Goal: Ask a question: Seek information or help from site administrators or community

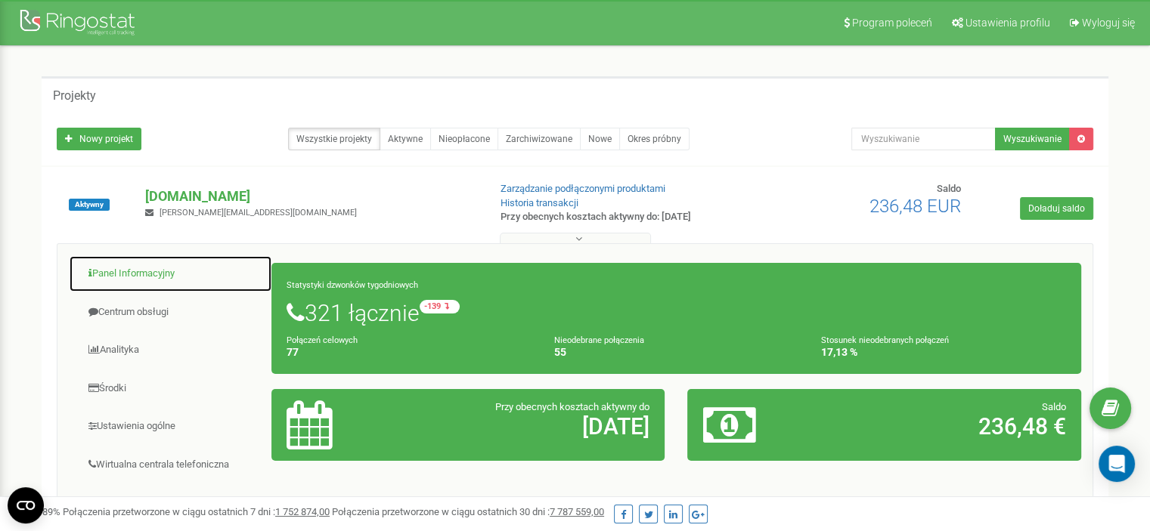
click at [136, 273] on link "Panel Informacyjny" at bounding box center [170, 274] width 203 height 37
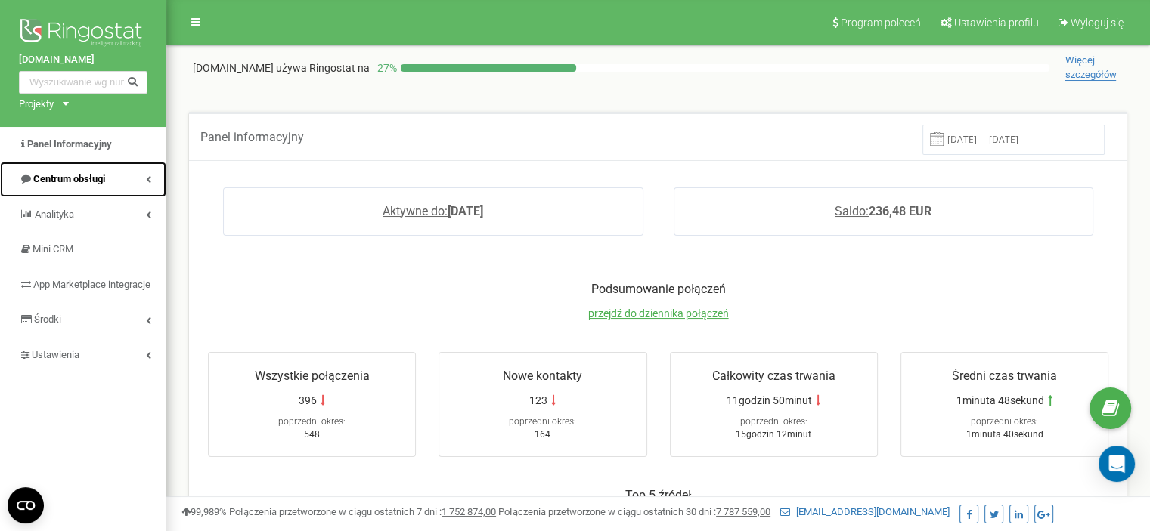
click at [144, 181] on link "Centrum obsługi" at bounding box center [83, 180] width 166 height 36
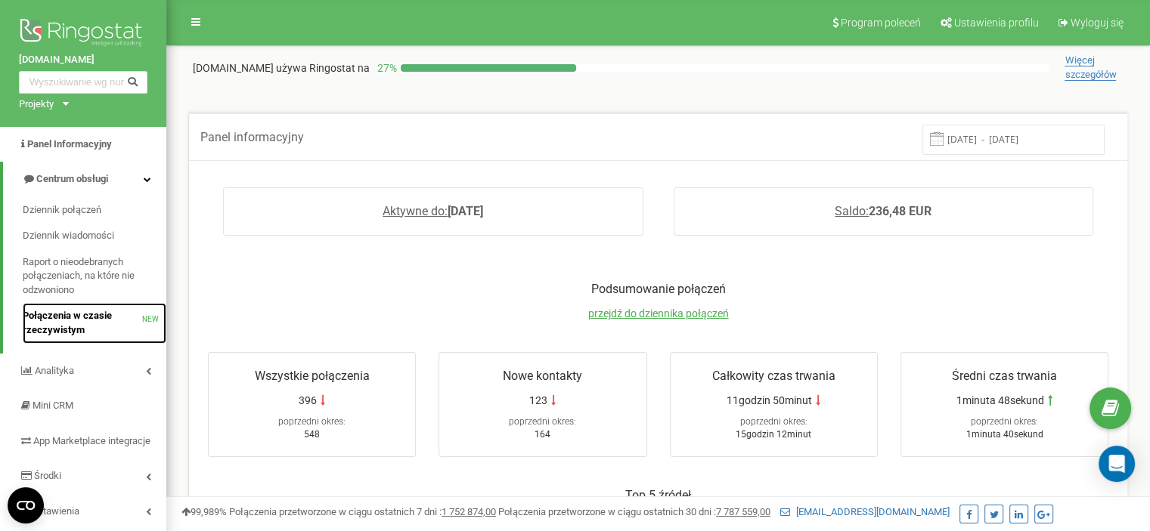
click at [75, 317] on span "Połączenia w czasie rzeczywistym" at bounding box center [82, 323] width 119 height 28
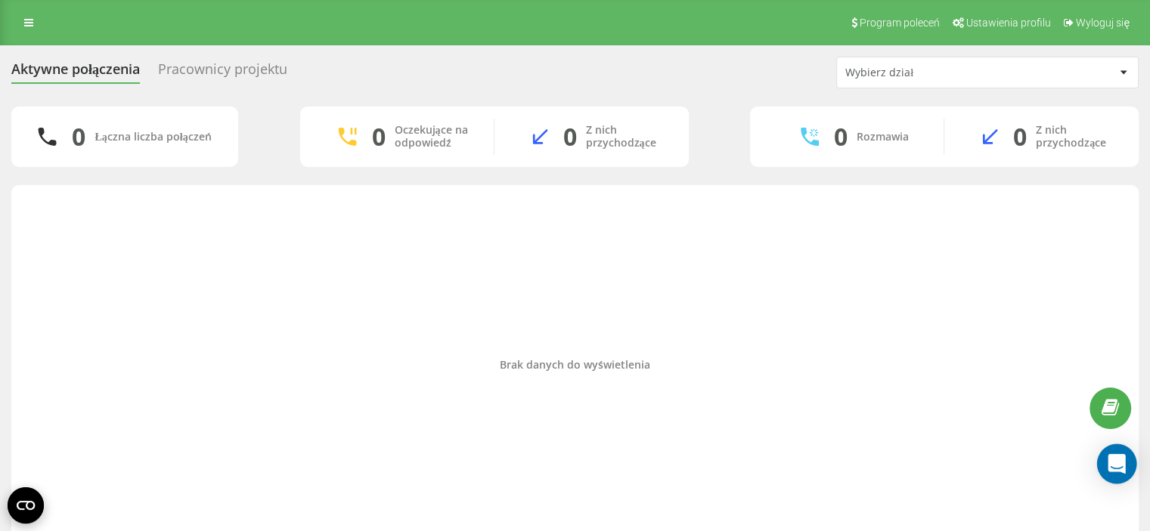
click at [1112, 463] on icon "Open Intercom Messenger" at bounding box center [1115, 464] width 17 height 20
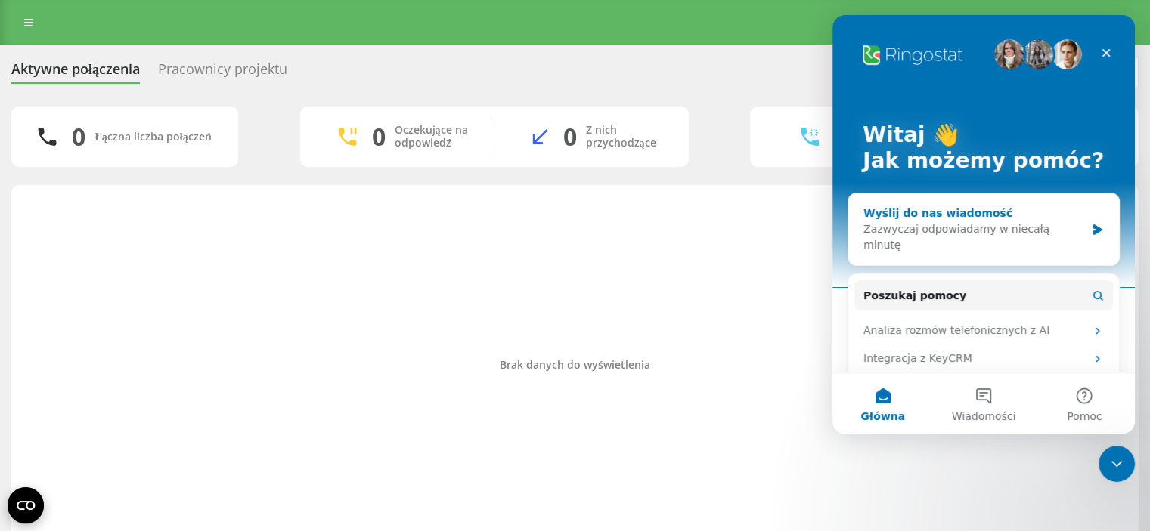
click at [980, 212] on div "Wyślij do nas wiadomość" at bounding box center [973, 214] width 221 height 16
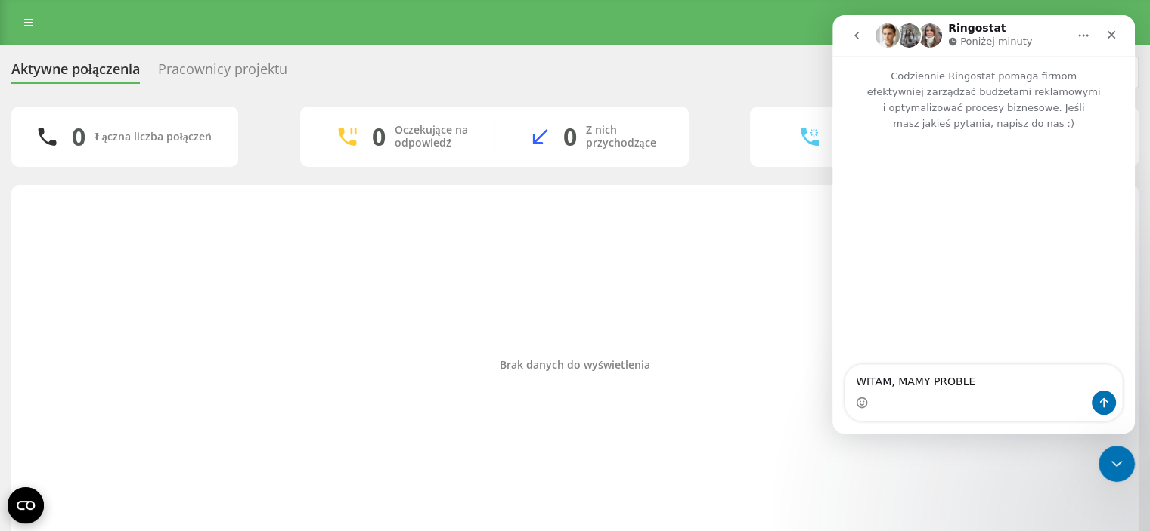
type textarea "WITAM, MAMY PROBLEM"
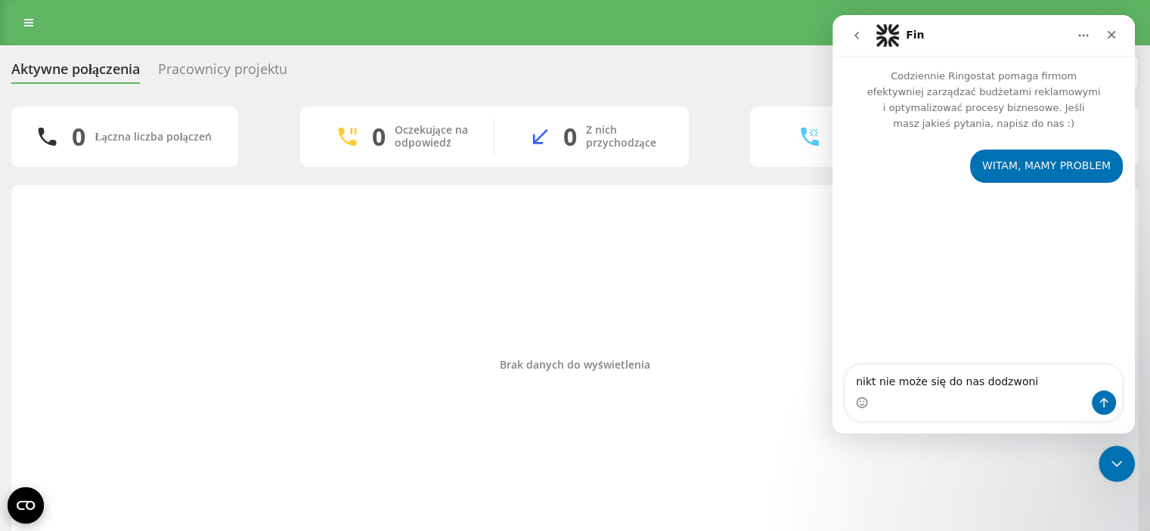
type textarea "nikt nie może się do nas dodzwonić"
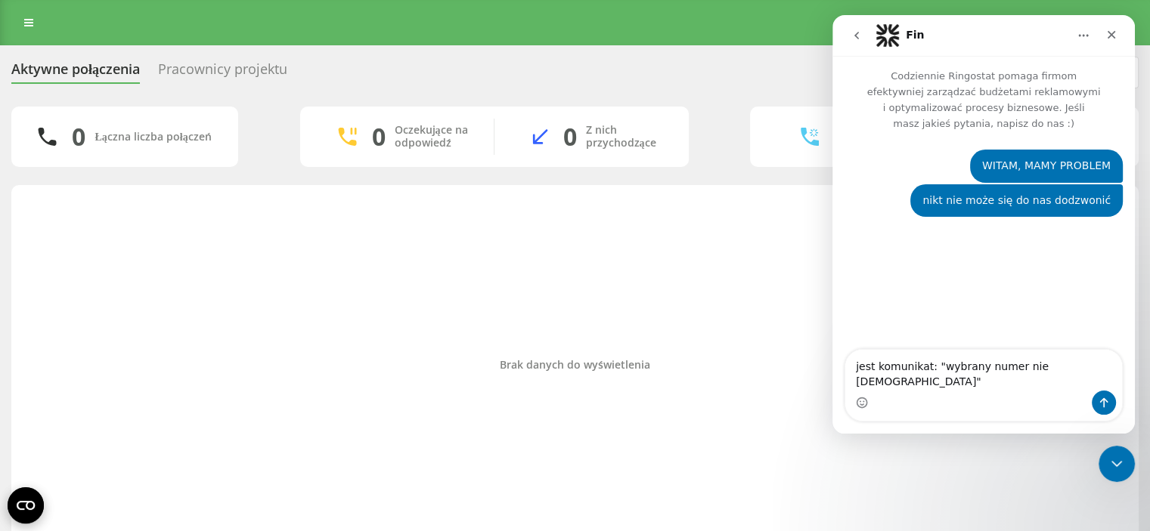
type textarea "jest komunikat: "wybrany numer nie [DEMOGRAPHIC_DATA]""
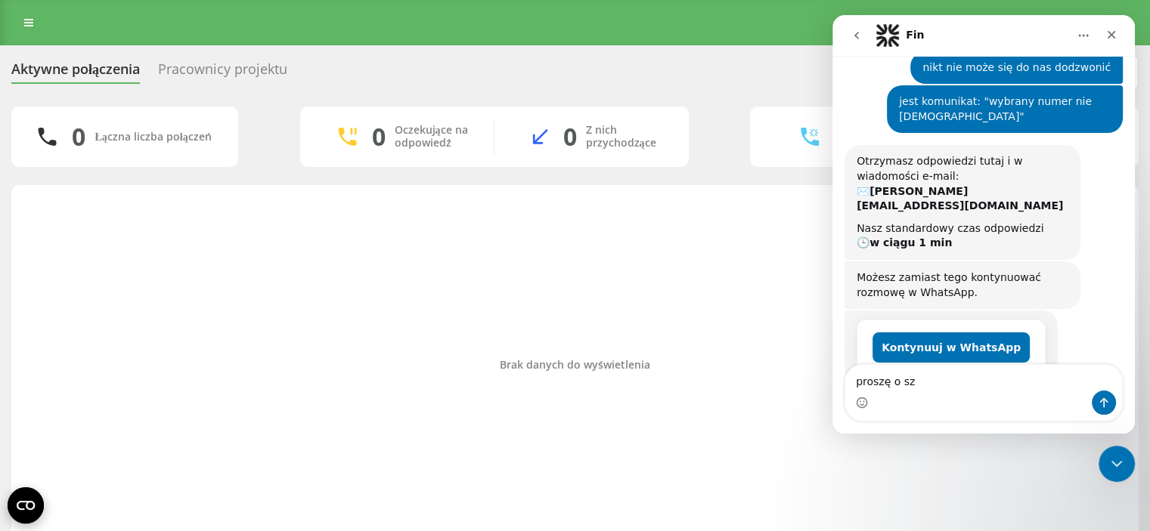
scroll to position [151, 0]
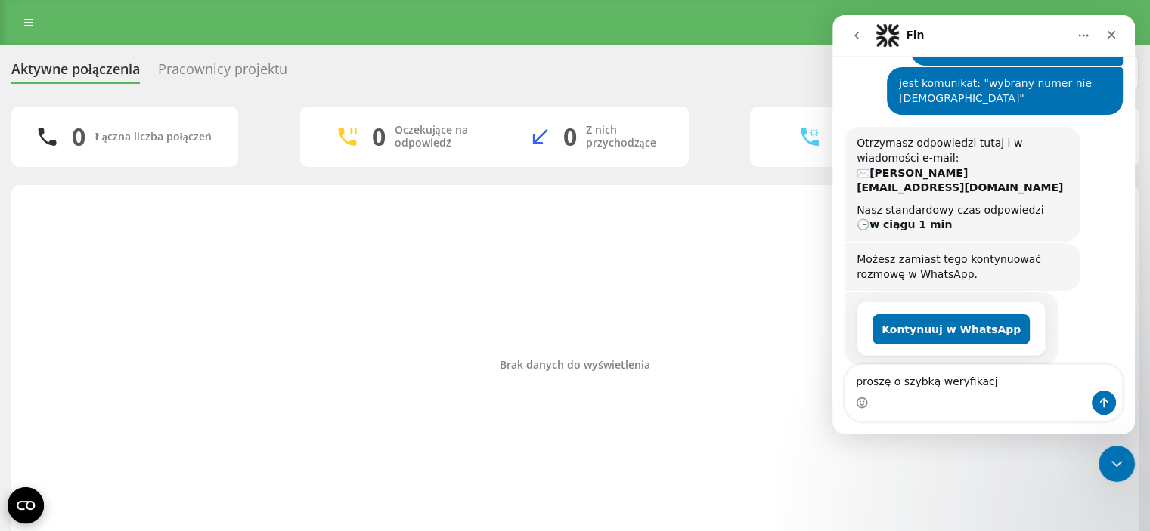
type textarea "proszę o szybką weryfikację"
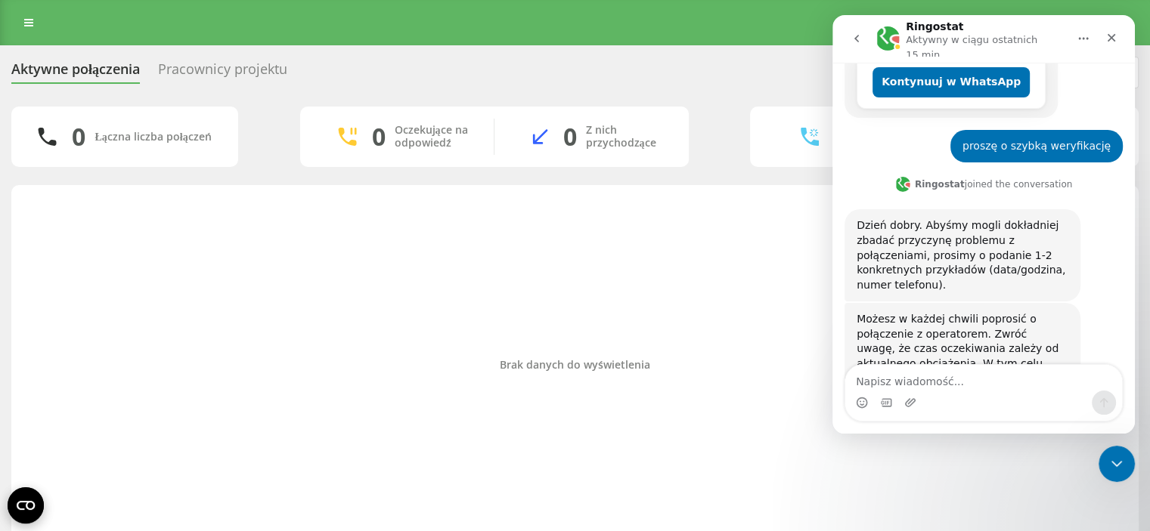
scroll to position [414, 0]
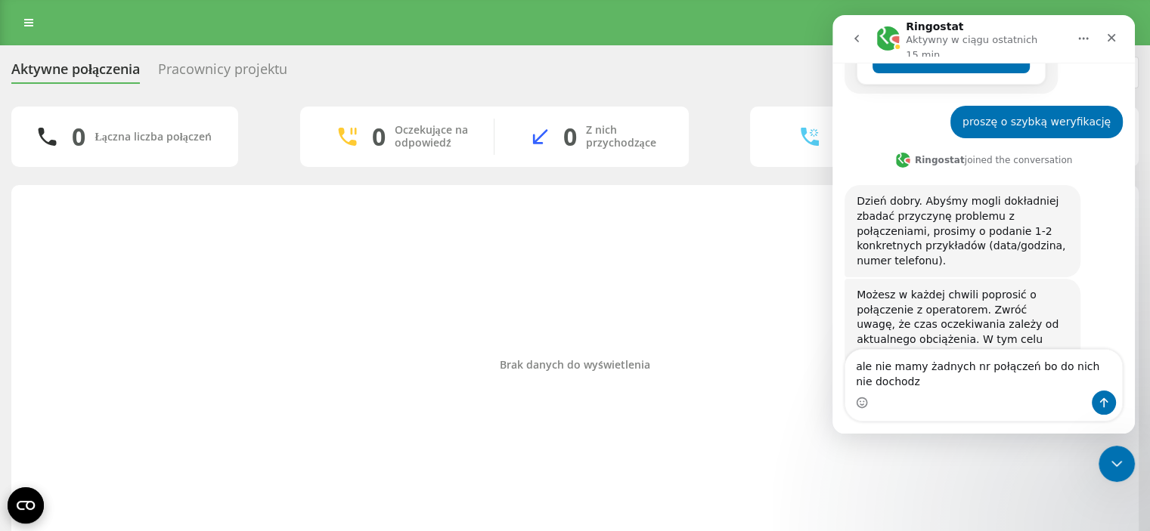
type textarea "ale nie mamy żadnych nr połączeń bo do nich nie dochodzi"
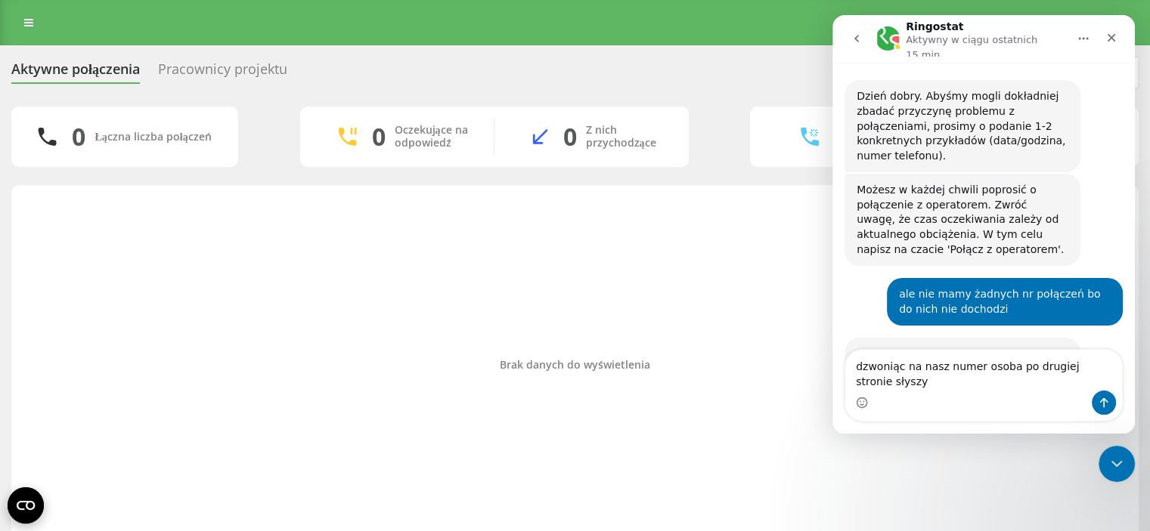
scroll to position [550, 0]
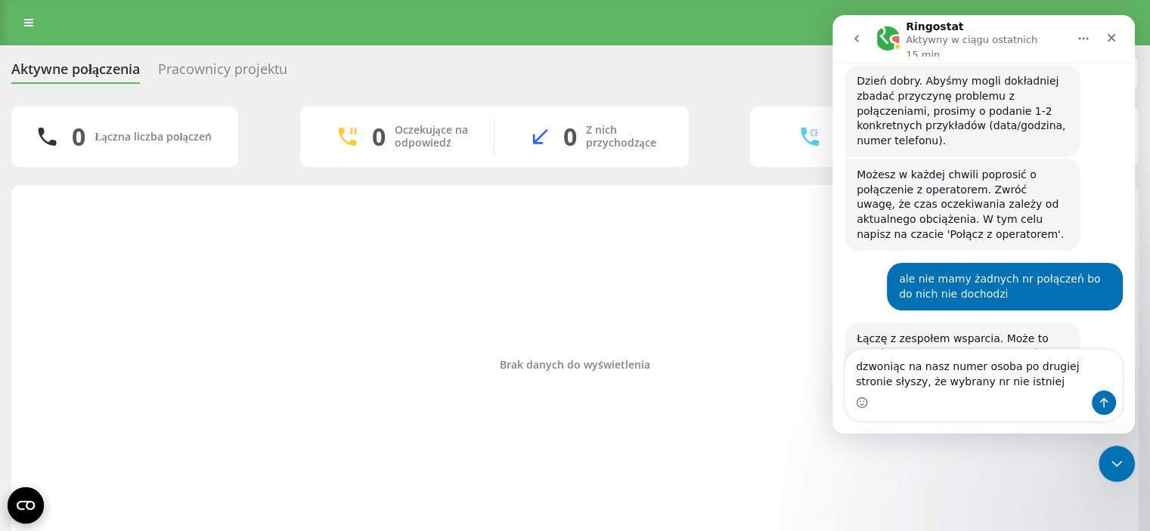
type textarea "dzwoniąc na nasz numer osoba po drugiej stronie słyszy, że wybrany nr nie istni…"
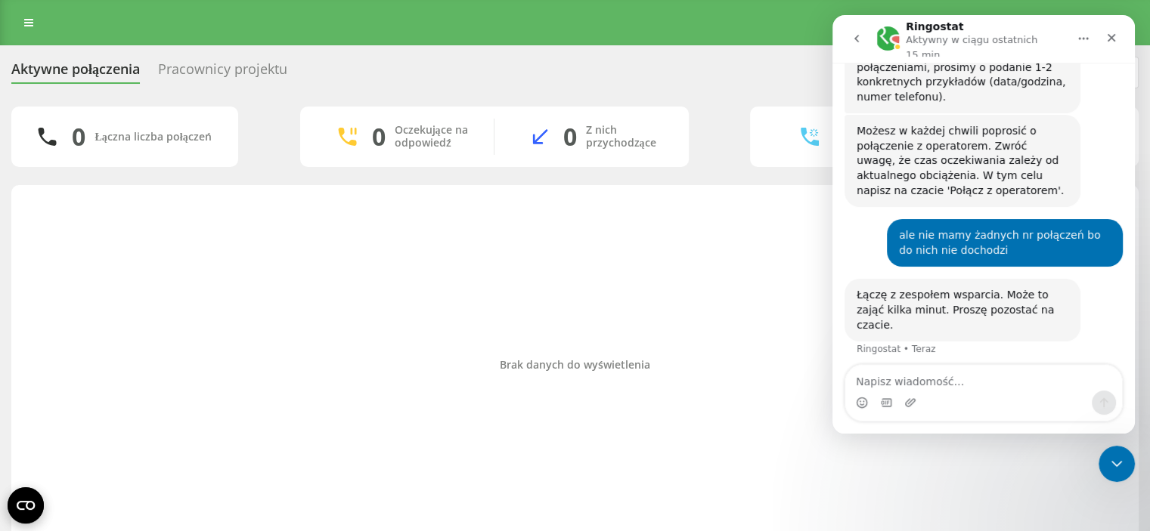
scroll to position [594, 0]
click at [26, 22] on icon at bounding box center [28, 22] width 9 height 11
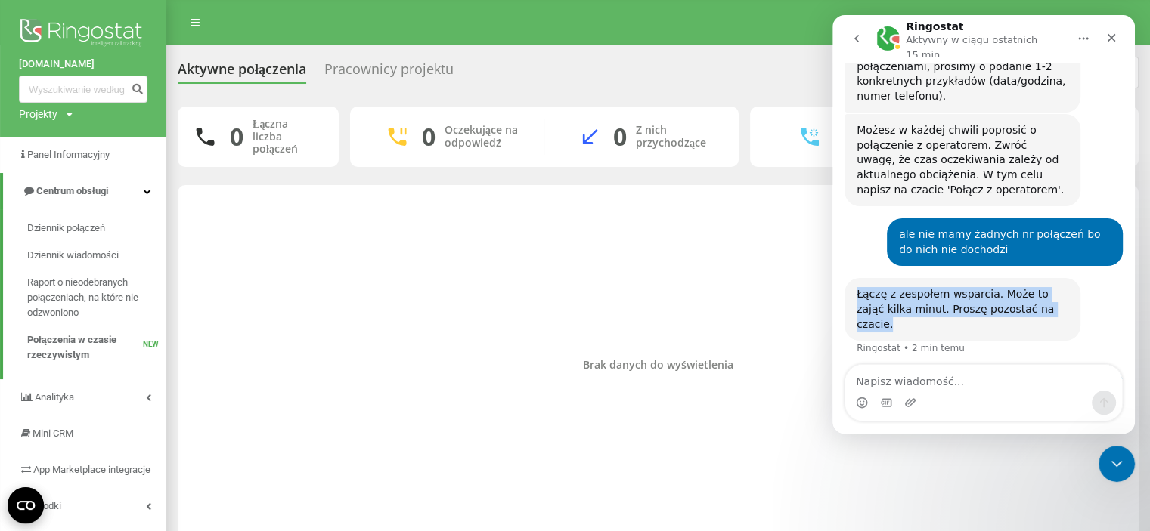
drag, startPoint x: 858, startPoint y: 243, endPoint x: 1039, endPoint y: 251, distance: 181.6
click at [1039, 287] on div "Łączę z zespołem wsparcia. Może to zająć kilka minut. Proszę pozostać na czacie." at bounding box center [962, 309] width 212 height 45
click at [1044, 287] on div "Łączę z zespołem wsparcia. Może to zająć kilka minut. Proszę pozostać na czacie." at bounding box center [962, 309] width 212 height 45
drag, startPoint x: 1045, startPoint y: 261, endPoint x: 851, endPoint y: 243, distance: 194.3
click at [851, 278] on div "Łączę z zespołem wsparcia. Może to zająć kilka minut. Proszę pozostać na czacie…" at bounding box center [962, 309] width 236 height 63
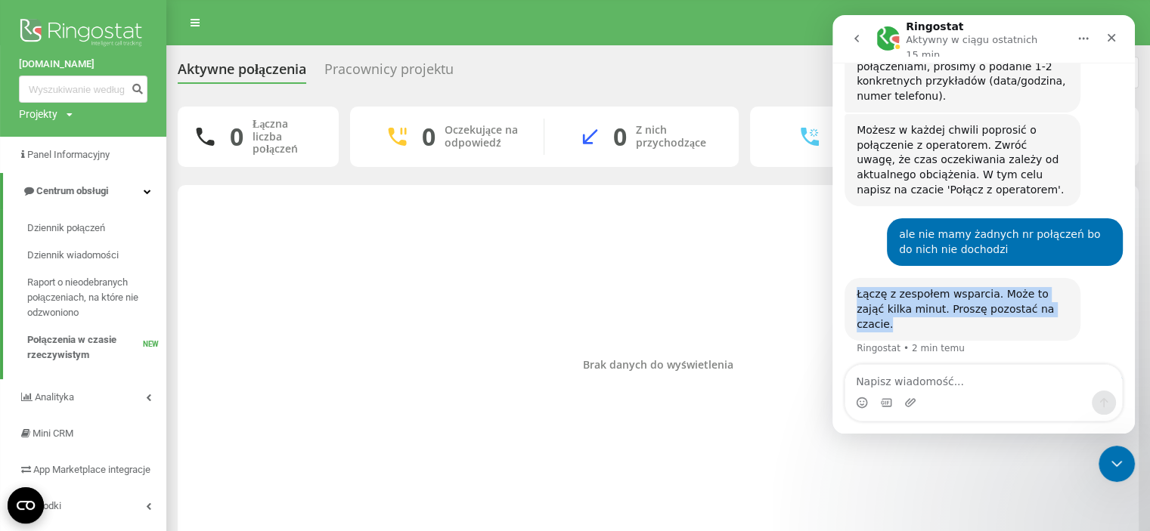
click at [851, 278] on div "Łączę z zespołem wsparcia. Może to zająć kilka minut. Proszę pozostać na czacie…" at bounding box center [962, 309] width 236 height 63
drag, startPoint x: 851, startPoint y: 241, endPoint x: 1066, endPoint y: 257, distance: 215.3
click at [1066, 278] on div "Łączę z zespołem wsparcia. Może to zająć kilka minut. Proszę pozostać na czacie…" at bounding box center [962, 309] width 236 height 63
click at [1066, 287] on div "Łączę z zespołem wsparcia. Może to zająć kilka minut. Proszę pozostać na czacie." at bounding box center [962, 309] width 212 height 45
drag, startPoint x: 1061, startPoint y: 259, endPoint x: 844, endPoint y: 243, distance: 217.5
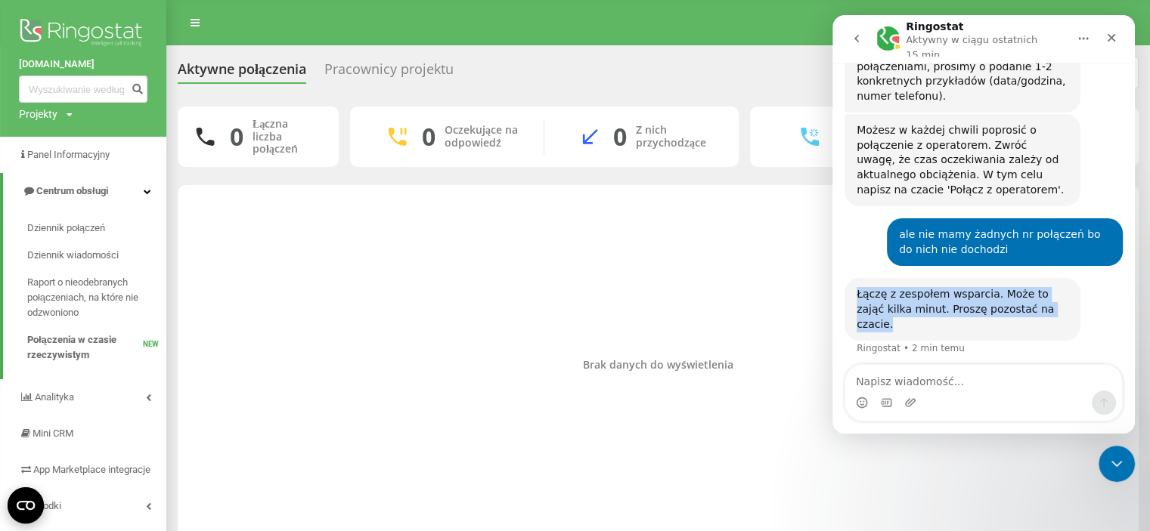
click at [844, 278] on div "Łączę z zespołem wsparcia. Może to zająć kilka minut. Proszę pozostać na czacie…" at bounding box center [962, 309] width 236 height 63
click at [850, 278] on div "Łączę z zespołem wsparcia. Może to zająć kilka minut. Proszę pozostać na czacie…" at bounding box center [962, 309] width 236 height 63
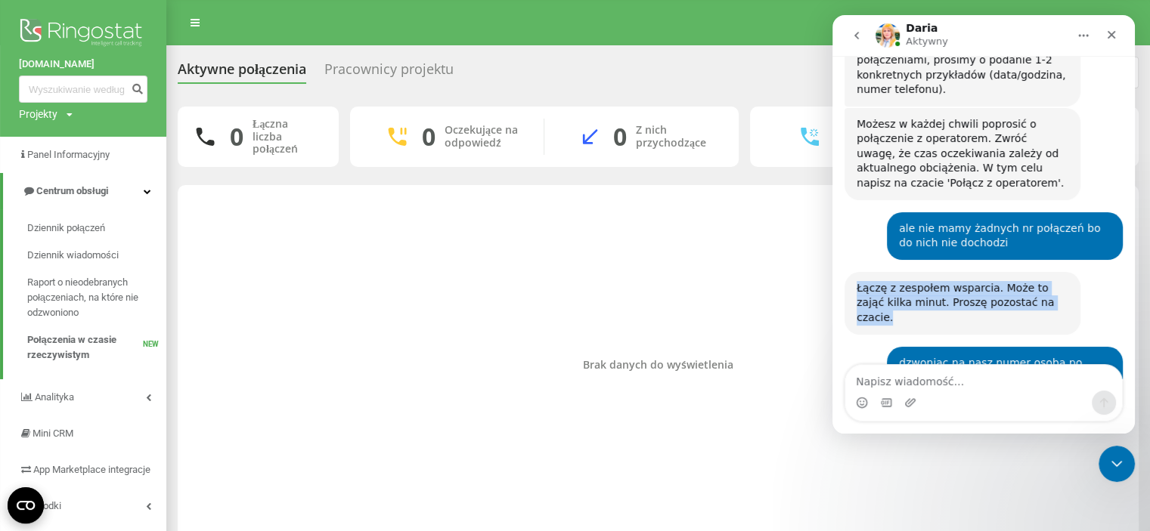
drag, startPoint x: 850, startPoint y: 240, endPoint x: 1049, endPoint y: 256, distance: 200.2
click at [1049, 272] on div "Łączę z zespołem wsparcia. Może to zająć kilka minut. Proszę pozostać na czacie…" at bounding box center [962, 303] width 236 height 63
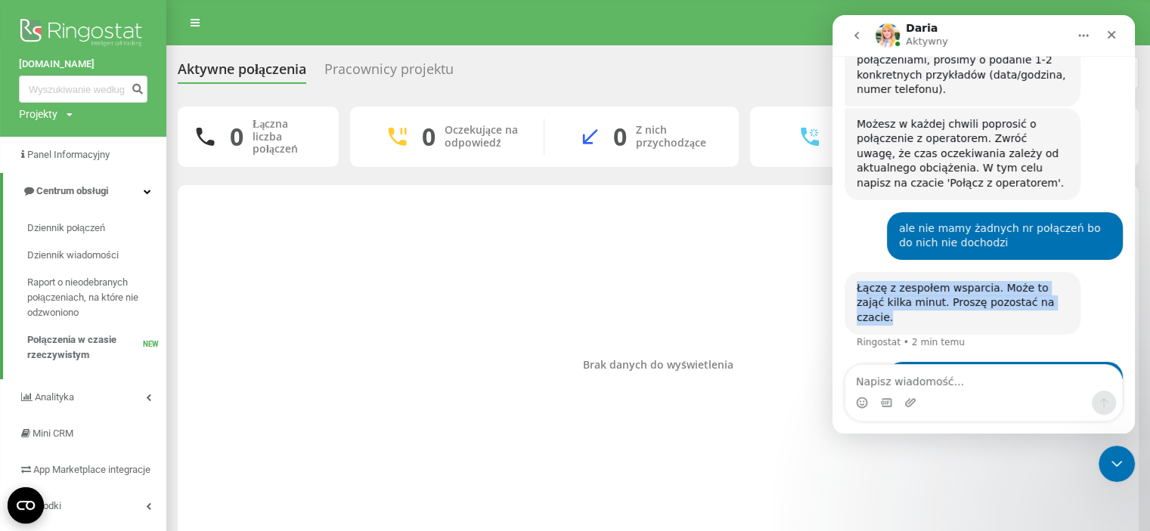
click at [1049, 281] on div "Łączę z zespołem wsparcia. Może to zająć kilka minut. Proszę pozostać na czacie." at bounding box center [962, 303] width 212 height 45
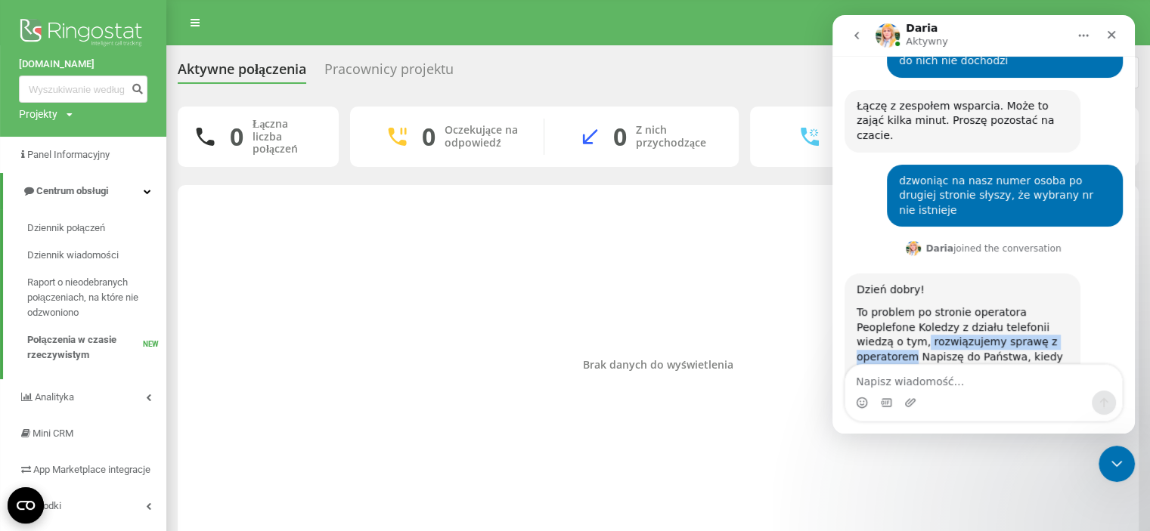
scroll to position [785, 0]
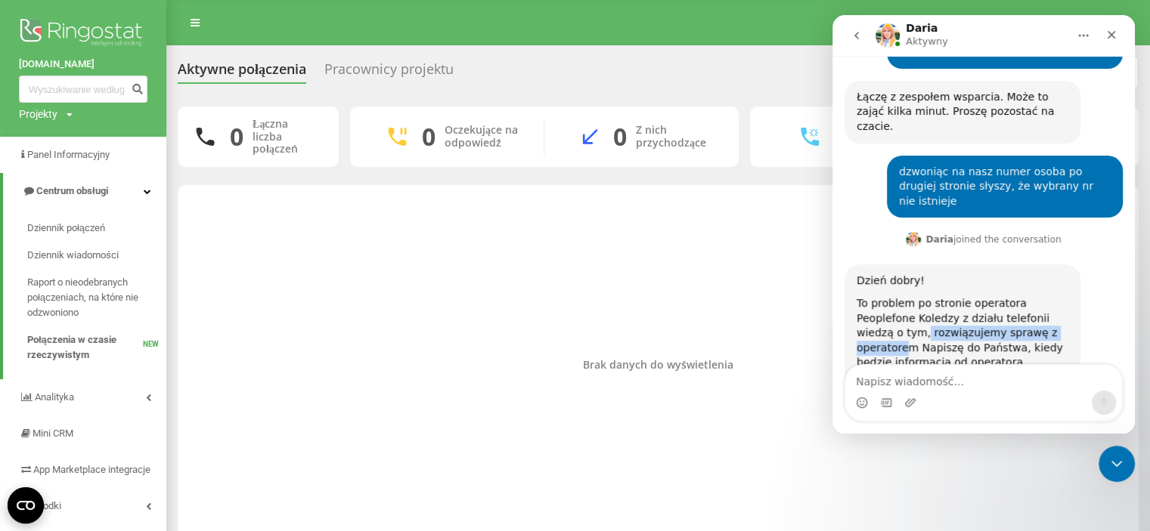
drag, startPoint x: 1049, startPoint y: 256, endPoint x: 1011, endPoint y: 253, distance: 38.6
click at [1011, 296] on div "To problem po stronie operatora Peoplefone Koledzy z działu telefonii wiedzą o …" at bounding box center [962, 333] width 212 height 74
click at [941, 296] on div "To problem po stronie operatora Peoplefone Koledzy z działu telefonii wiedzą o …" at bounding box center [962, 333] width 212 height 74
click at [54, 227] on span "Dziennik połączeń" at bounding box center [66, 228] width 79 height 15
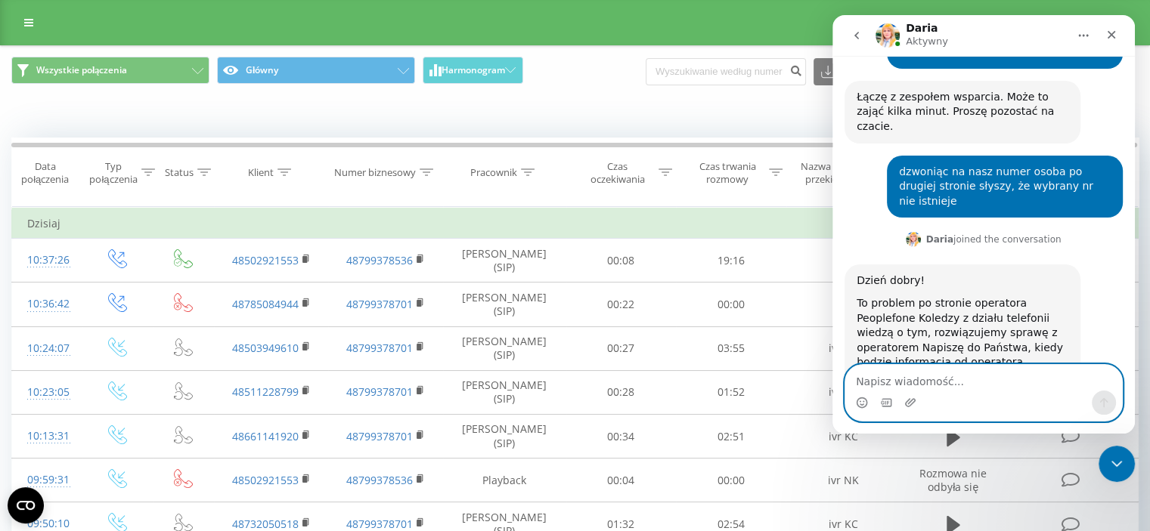
click at [877, 383] on textarea "Napisz wiadomość..." at bounding box center [983, 378] width 277 height 26
type textarea "ile to może potrwać???"
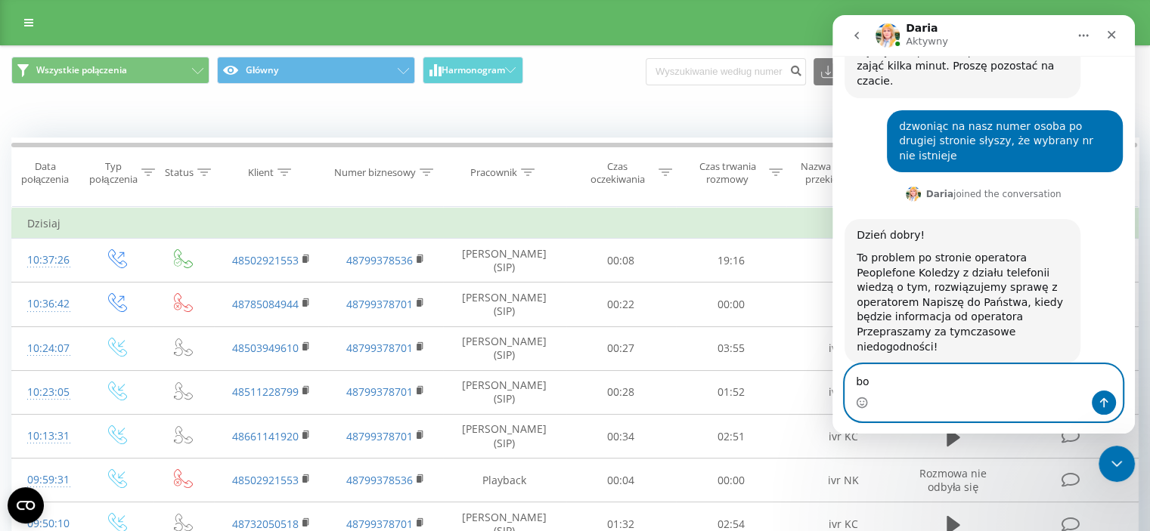
type textarea "b"
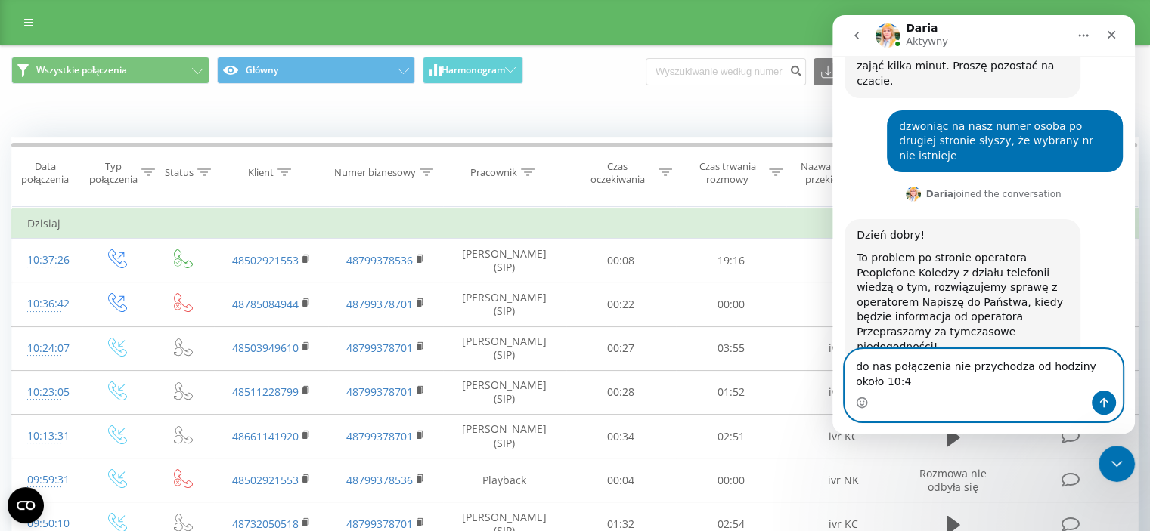
type textarea "do nas połączenia nie przychodza od hodziny około 10:40"
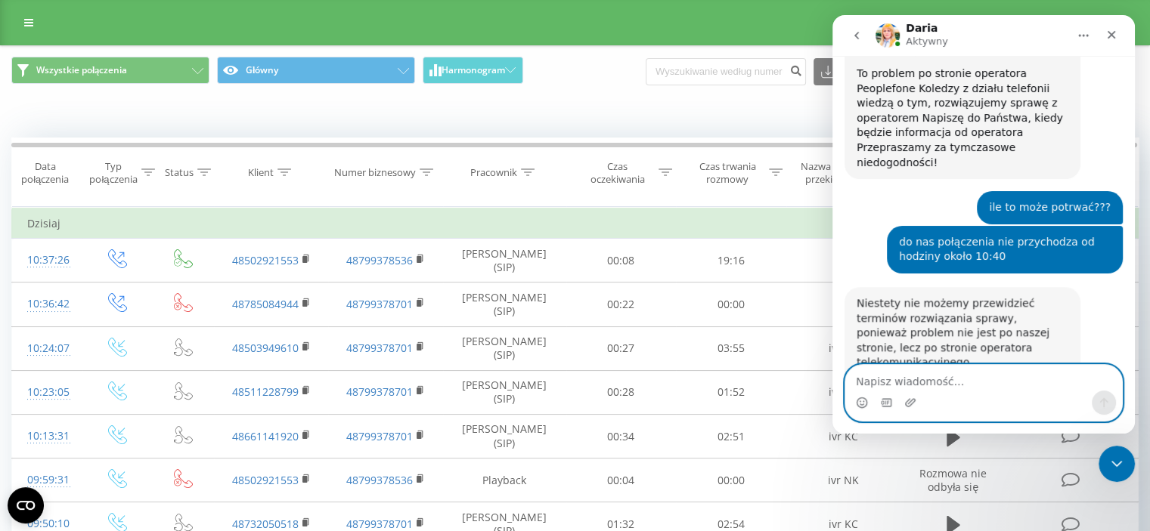
scroll to position [1036, 0]
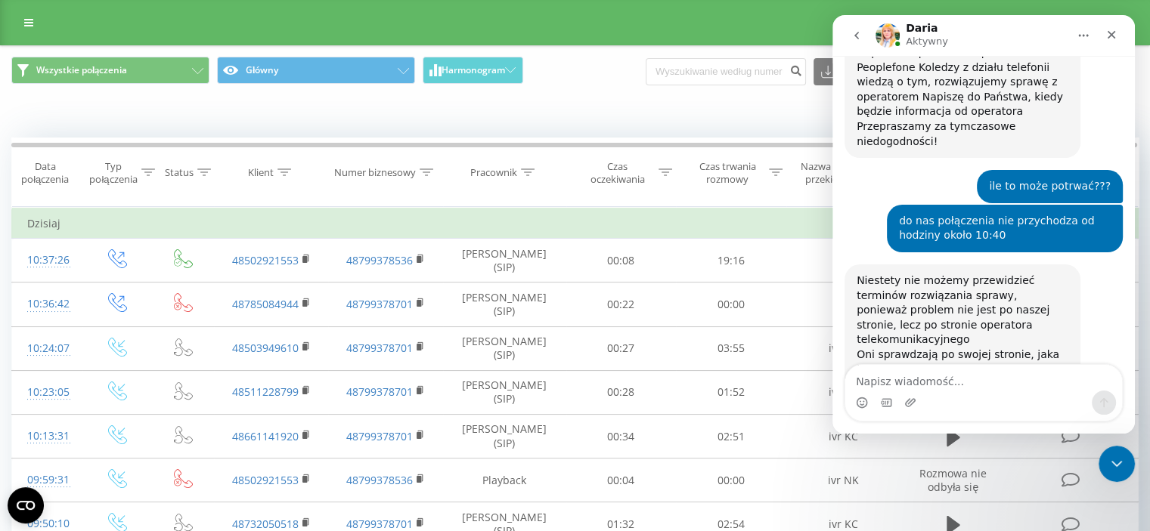
click at [884, 36] on img "Komunikator Intercom" at bounding box center [887, 35] width 24 height 24
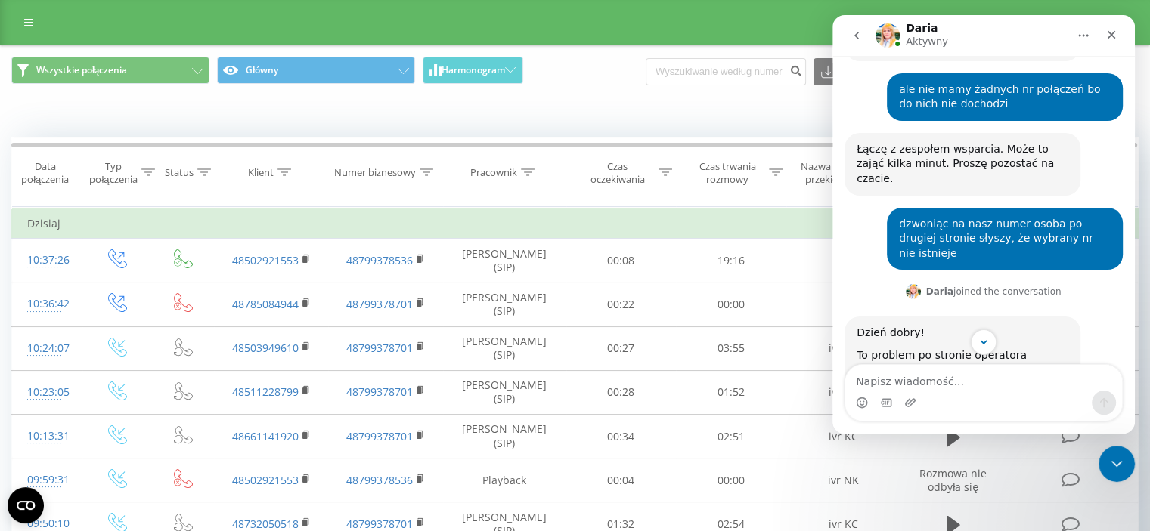
scroll to position [1036, 0]
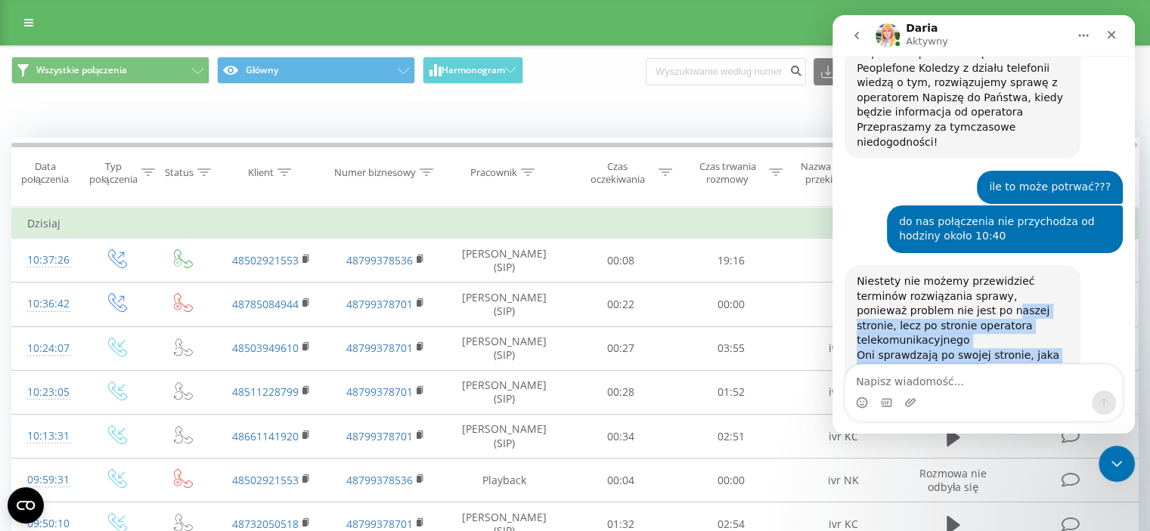
drag, startPoint x: 956, startPoint y: 277, endPoint x: 894, endPoint y: 232, distance: 76.8
click at [894, 274] on div "Niestety nie możemy przewidzieć terminów rozwiązania sprawy, ponieważ problem n…" at bounding box center [962, 344] width 212 height 141
click at [894, 274] on div "Niestety nie możemy przewidzieć terminów rozwiązania sprawy, ponieważ problem n…" at bounding box center [962, 311] width 212 height 74
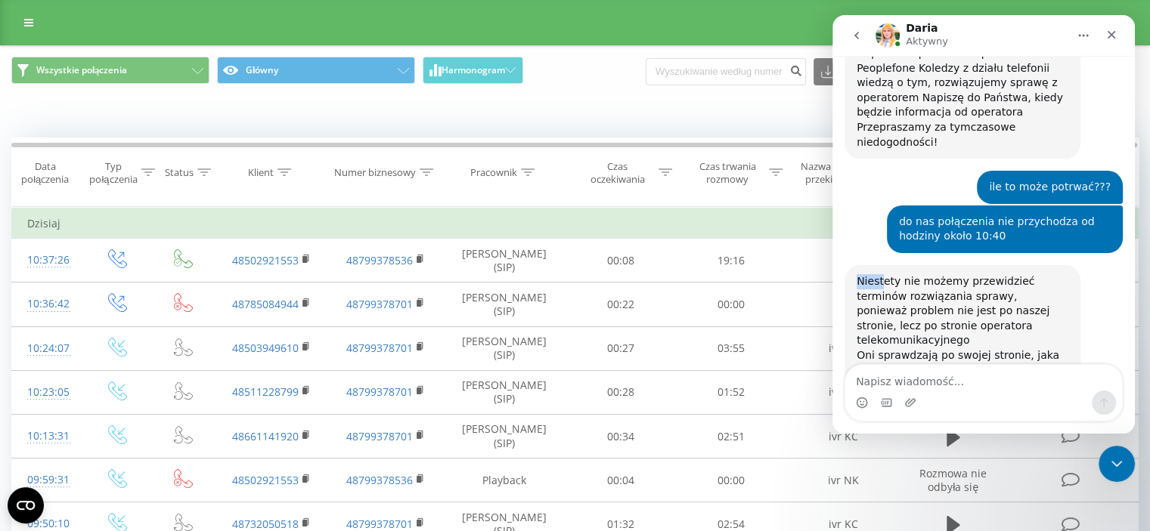
drag, startPoint x: 853, startPoint y: 204, endPoint x: 881, endPoint y: 214, distance: 29.6
click at [881, 265] on div "Niestety nie możemy przewidzieć terminów rozwiązania sprawy, ponieważ problem n…" at bounding box center [962, 344] width 236 height 159
click at [890, 274] on div "Niestety nie możemy przewidzieć terminów rozwiązania sprawy, ponieważ problem n…" at bounding box center [962, 311] width 212 height 74
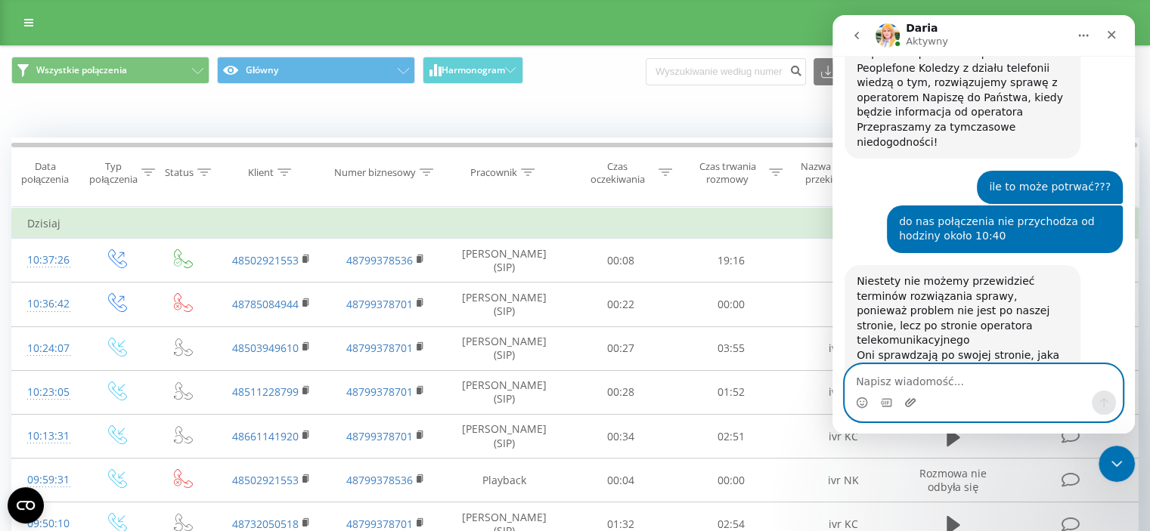
click at [908, 398] on icon "Załaduj załącznik" at bounding box center [910, 403] width 12 height 12
click at [912, 401] on icon "Załaduj załącznik" at bounding box center [910, 403] width 12 height 12
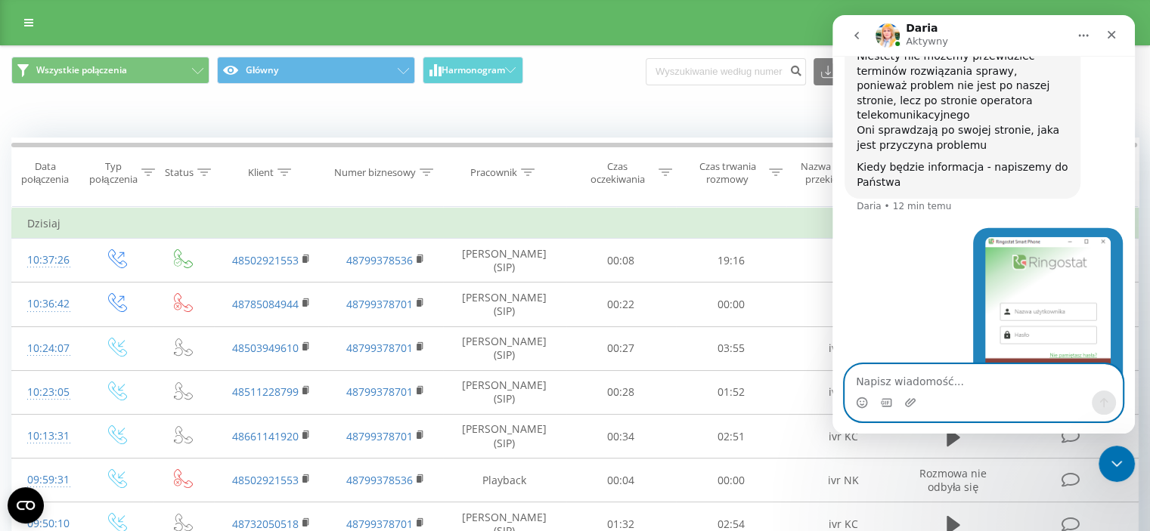
scroll to position [1269, 0]
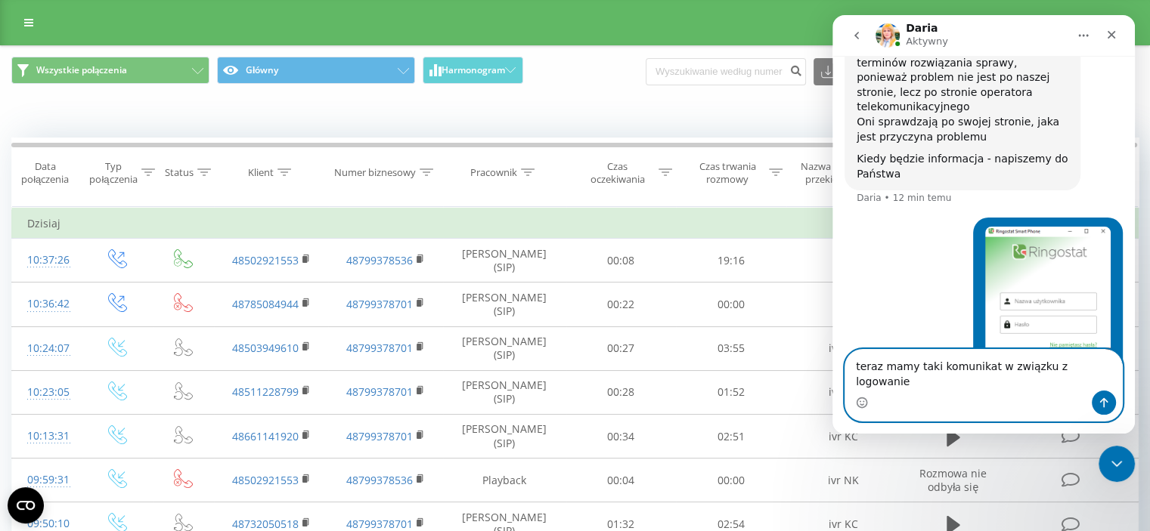
type textarea "teraz mamy taki komunikat w związku z logowaniem"
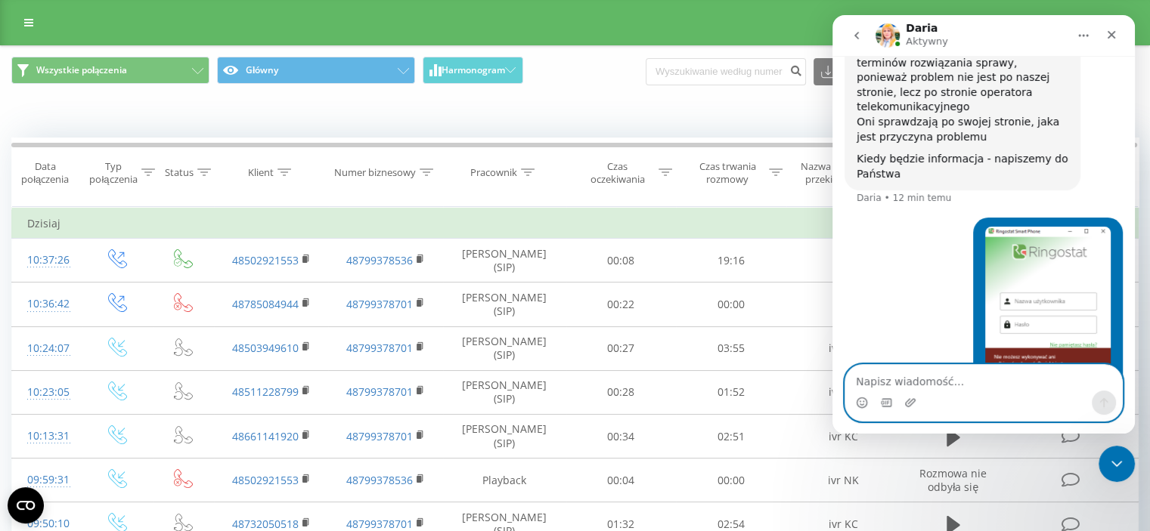
scroll to position [1318, 0]
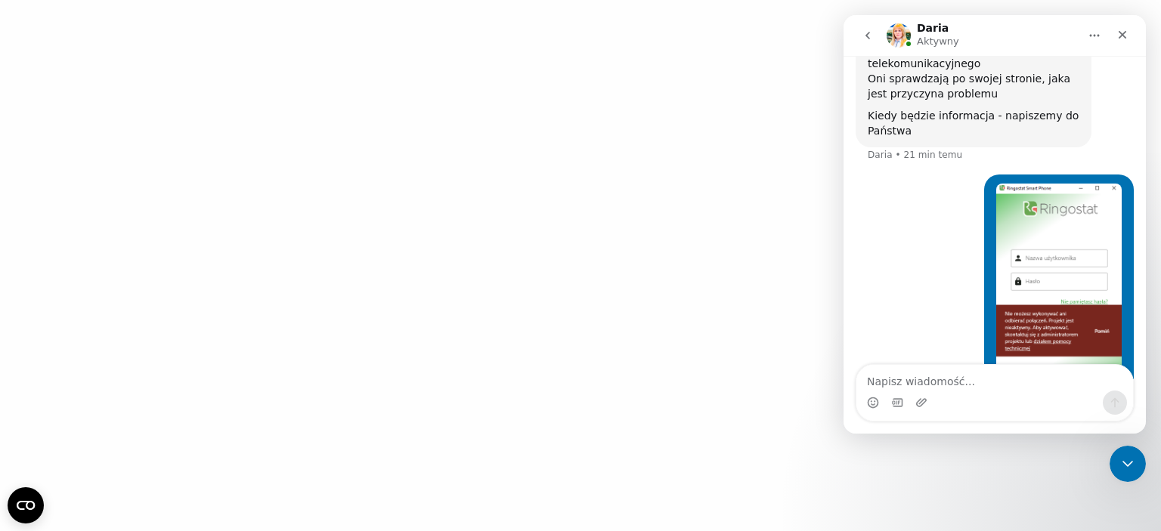
scroll to position [1318, 0]
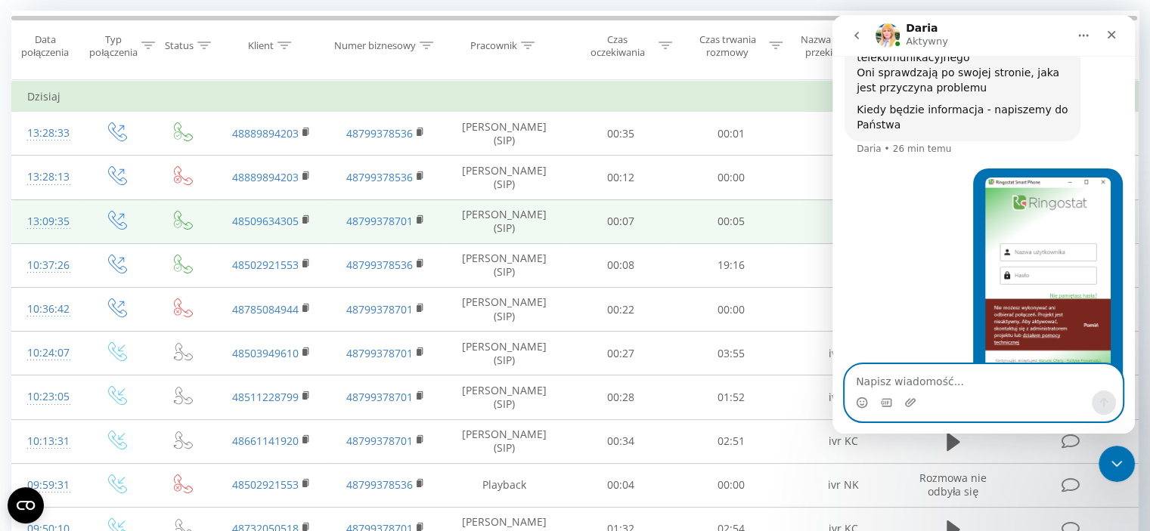
scroll to position [76, 0]
